Goal: Information Seeking & Learning: Learn about a topic

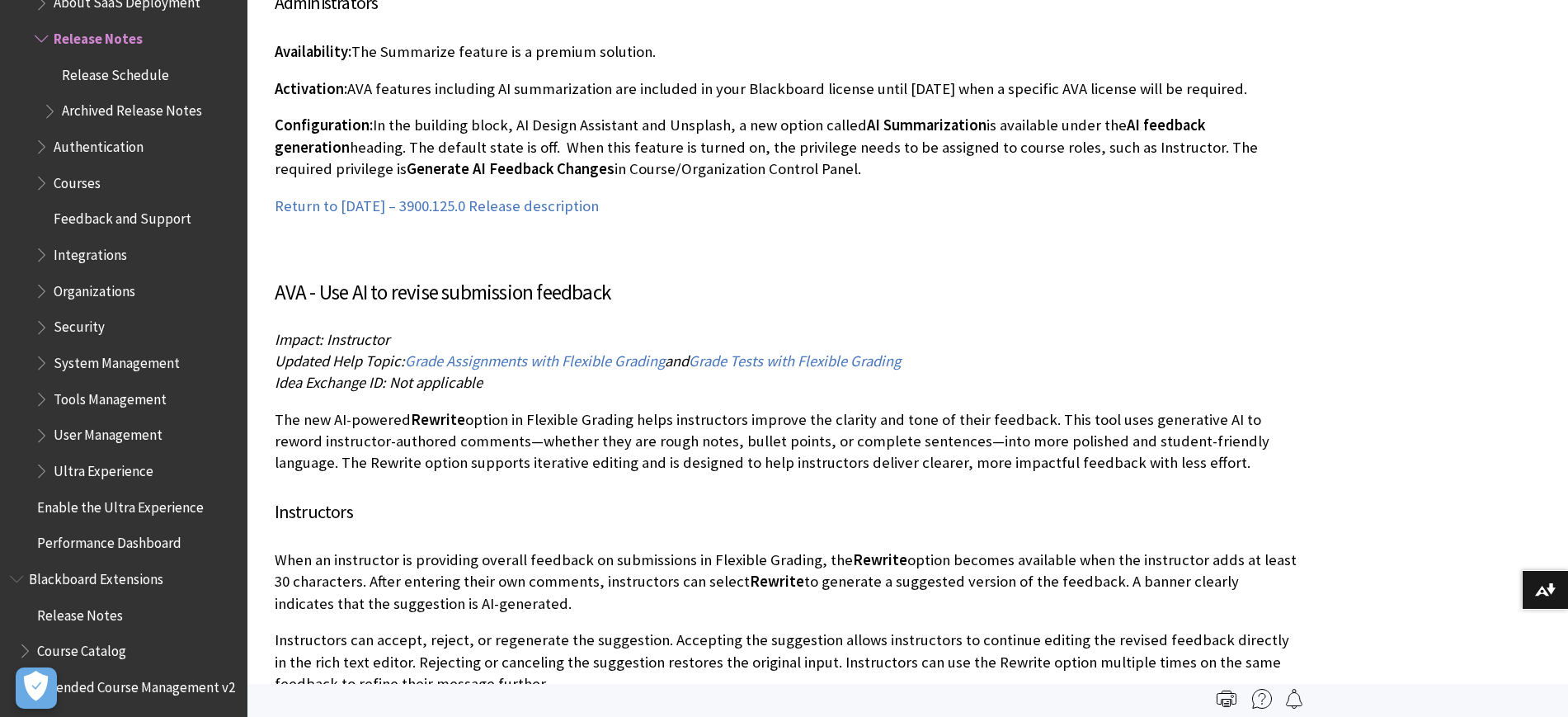
scroll to position [35641, 0]
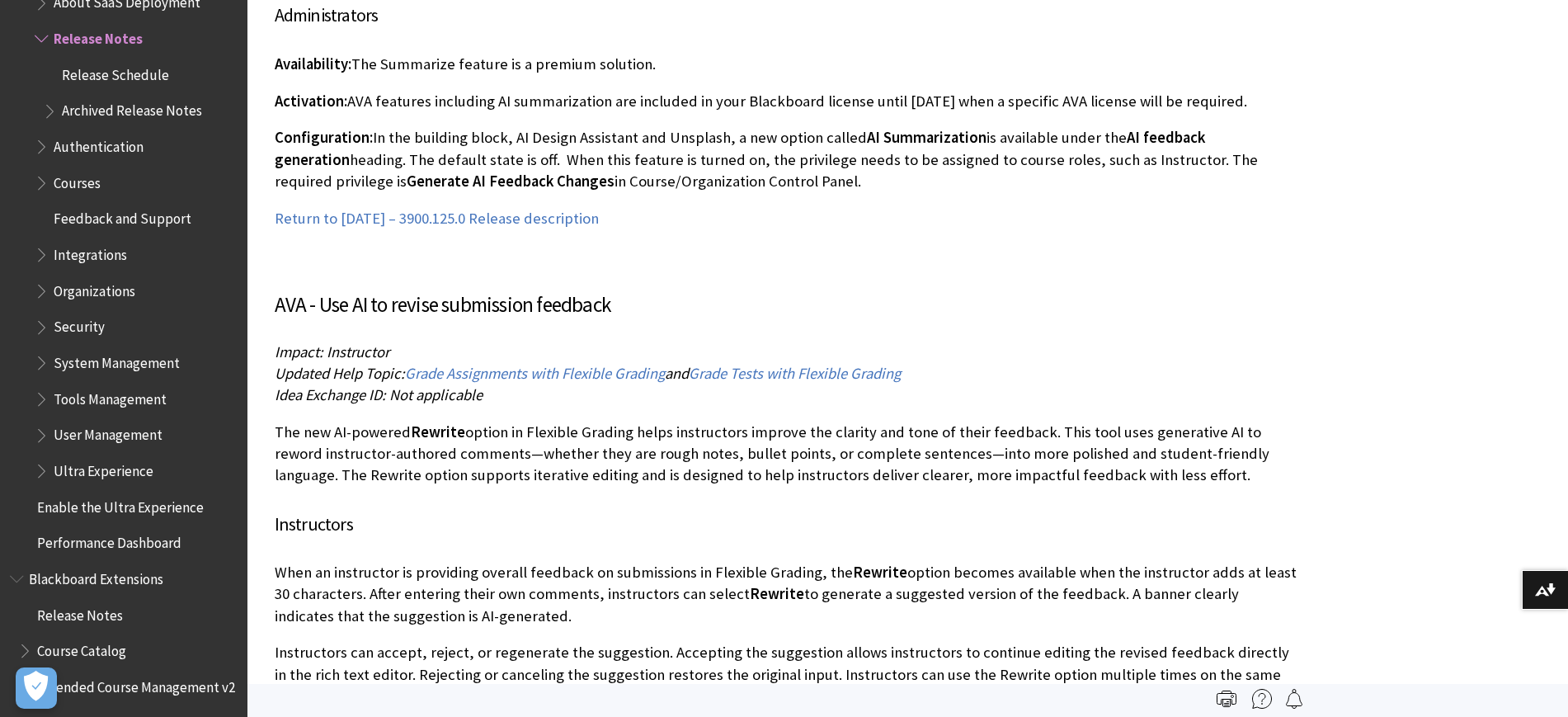
click at [146, 117] on span "Archived Release Notes" at bounding box center [132, 109] width 140 height 22
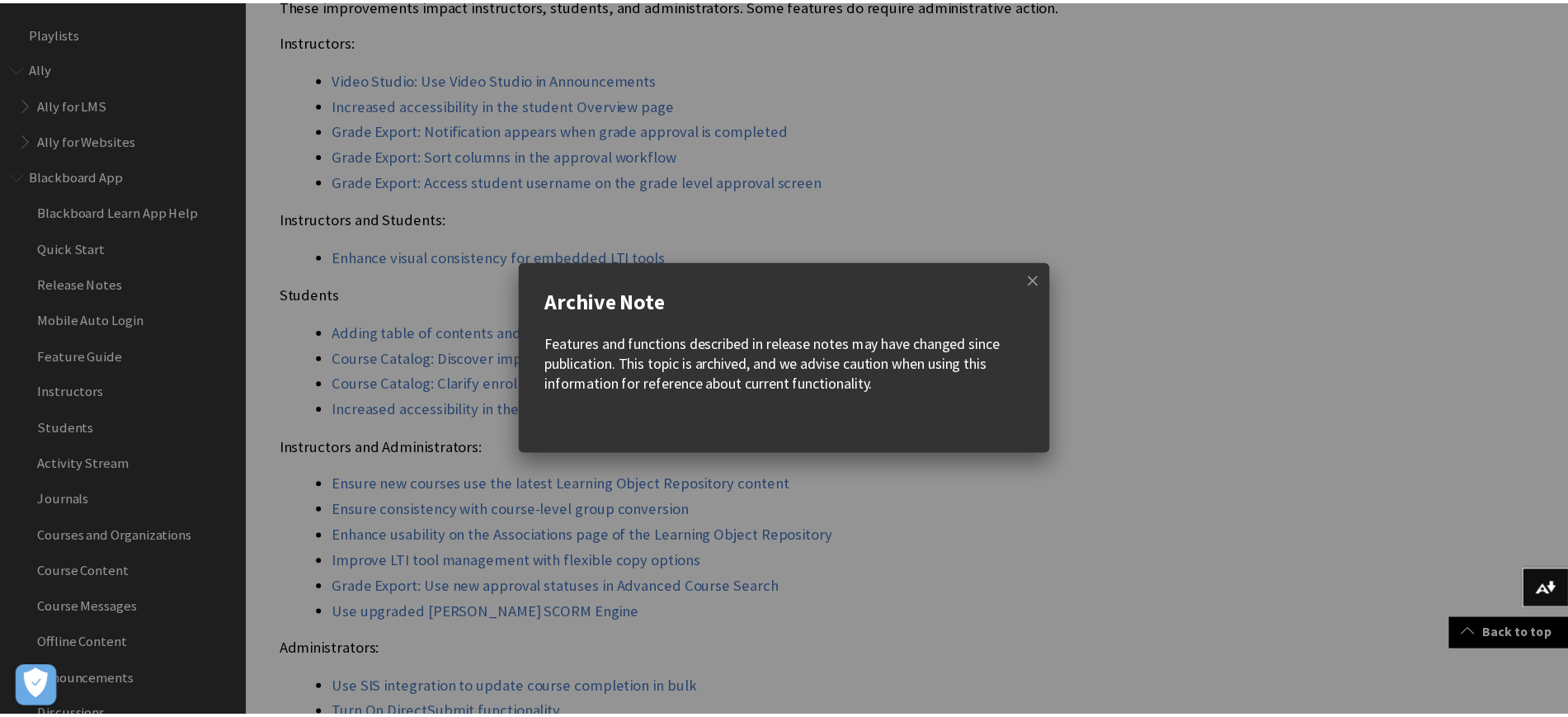
scroll to position [1878, 0]
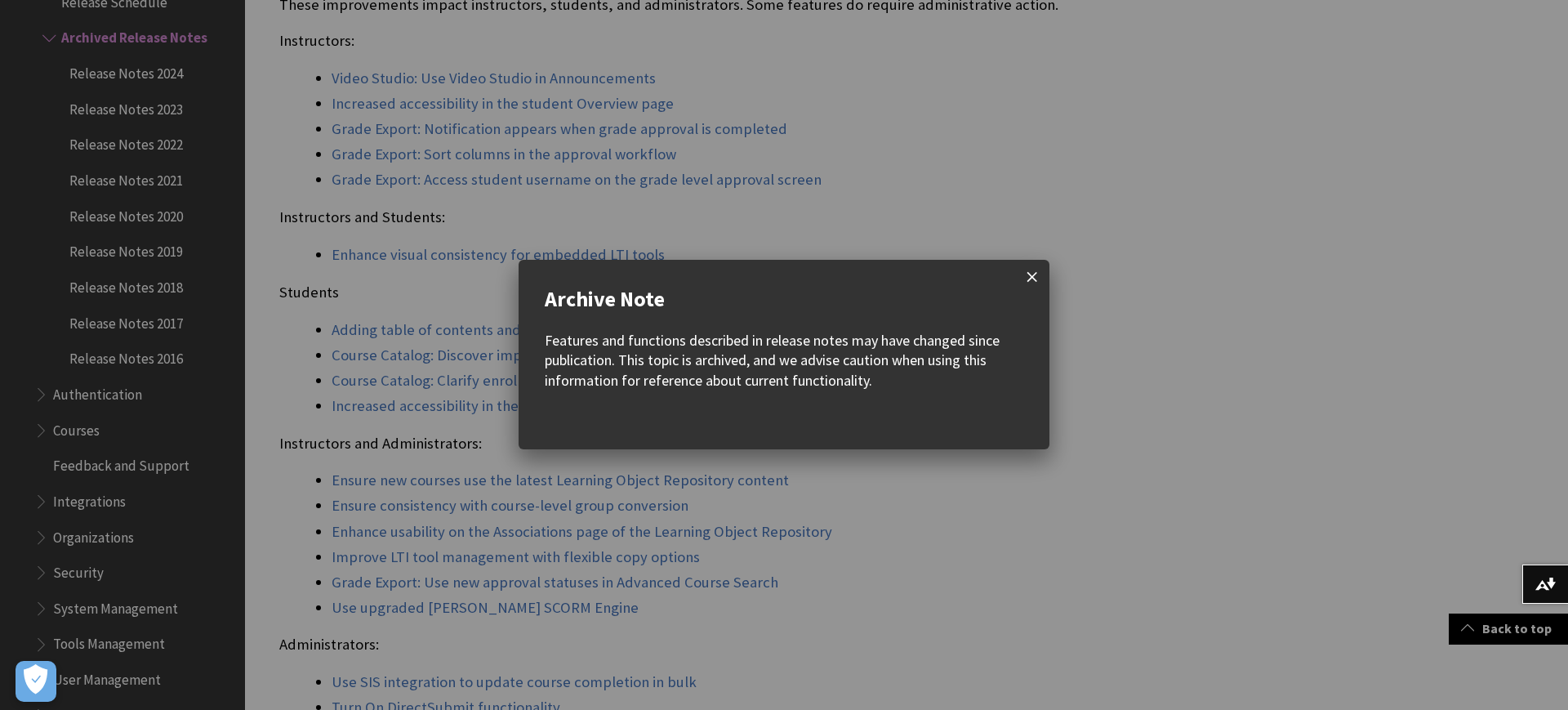
click at [1031, 272] on span at bounding box center [1032, 277] width 34 height 34
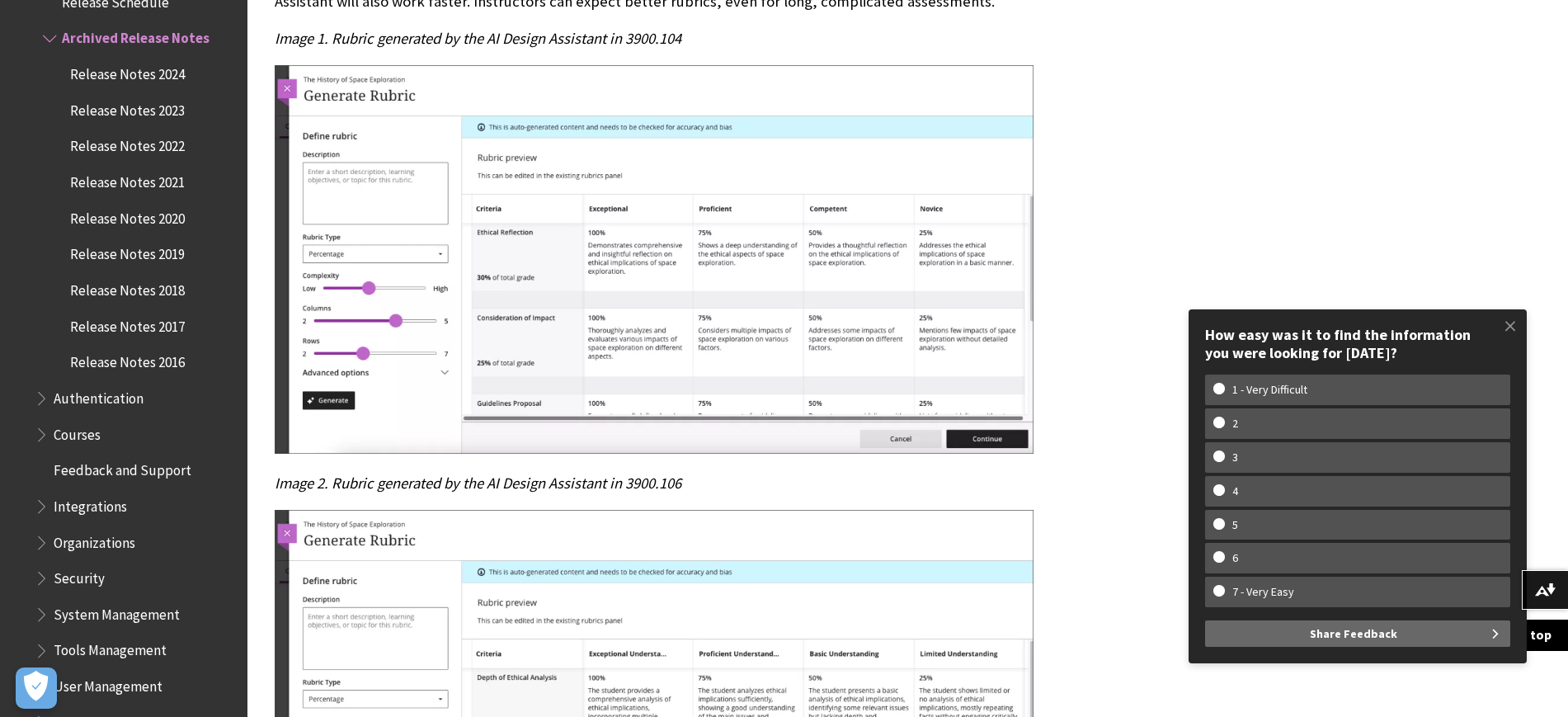
scroll to position [216819, 0]
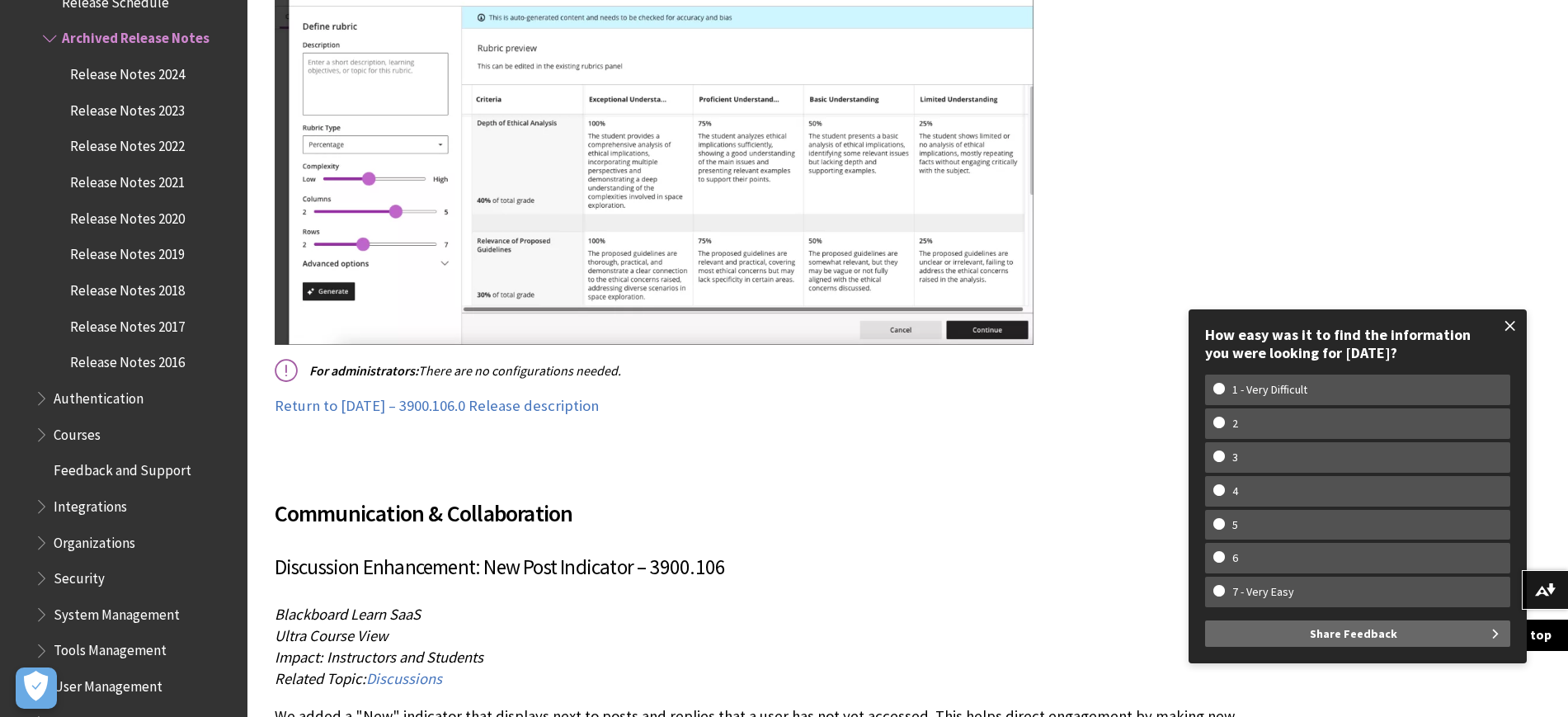
click at [1513, 318] on span at bounding box center [1510, 326] width 35 height 35
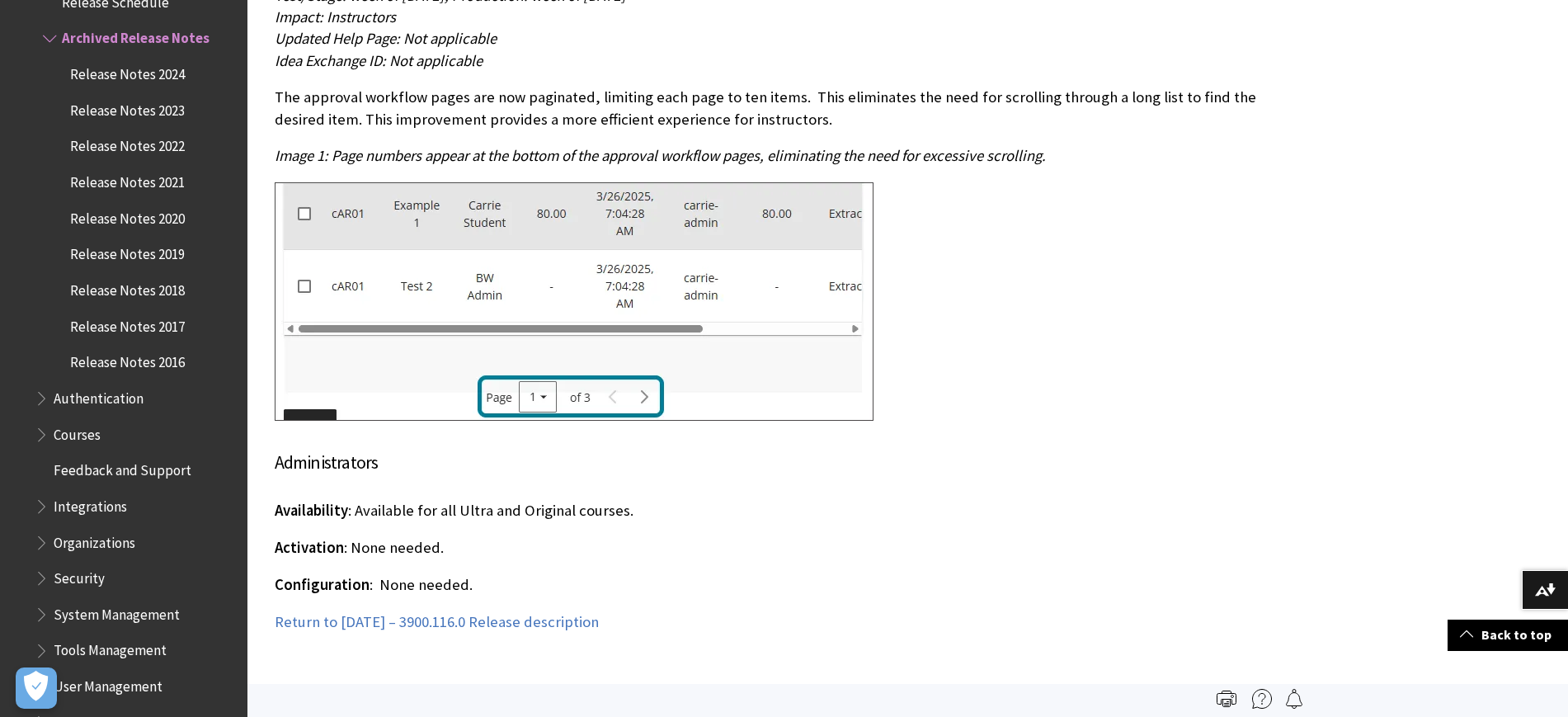
scroll to position [88244, 0]
